Goal: Check status: Check status

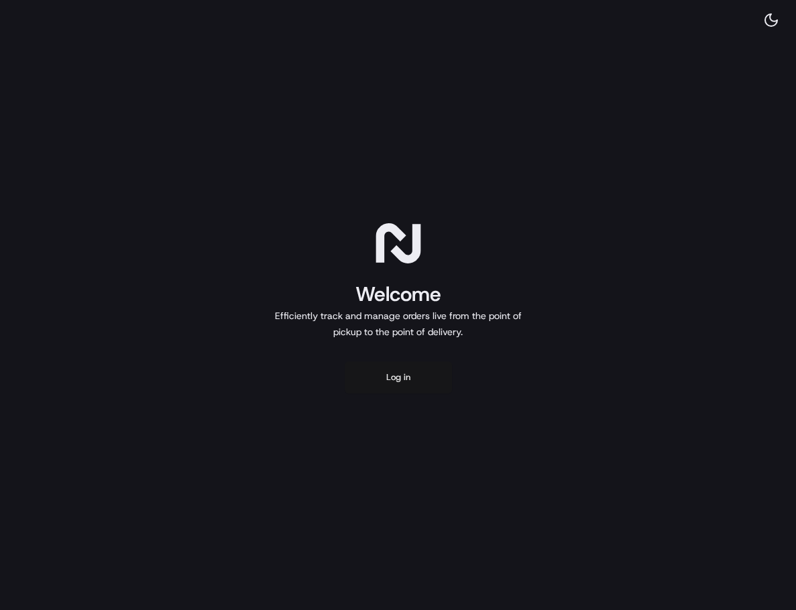
click at [411, 384] on button "Log in" at bounding box center [398, 377] width 107 height 32
click at [389, 382] on button "Log in" at bounding box center [398, 377] width 107 height 32
click at [401, 376] on button "Log in" at bounding box center [398, 377] width 107 height 32
